Goal: Task Accomplishment & Management: Manage account settings

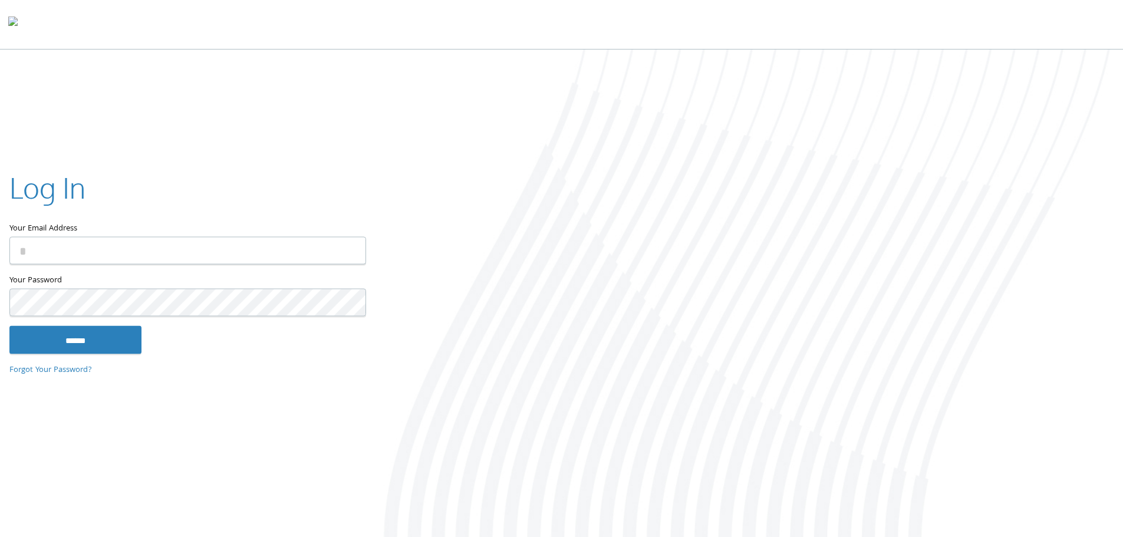
type input "**********"
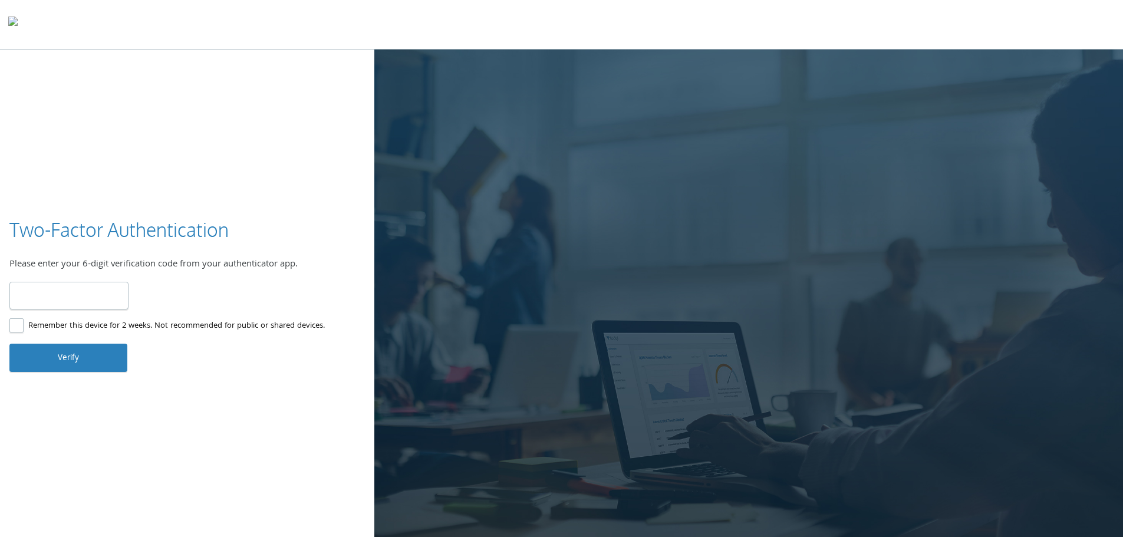
click at [76, 299] on input "number" at bounding box center [68, 296] width 119 height 28
type input "******"
